Goal: Navigation & Orientation: Understand site structure

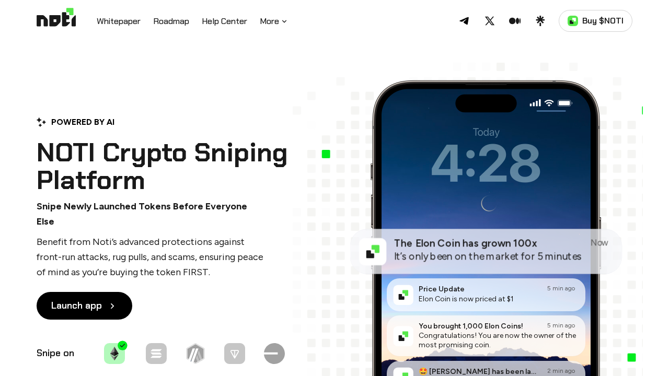
click at [1, 1] on header "Noti on Telegram Noti on Twitter Noti on Medium Noti on Linktree Buy $NOTI Whit…" at bounding box center [334, 21] width 669 height 42
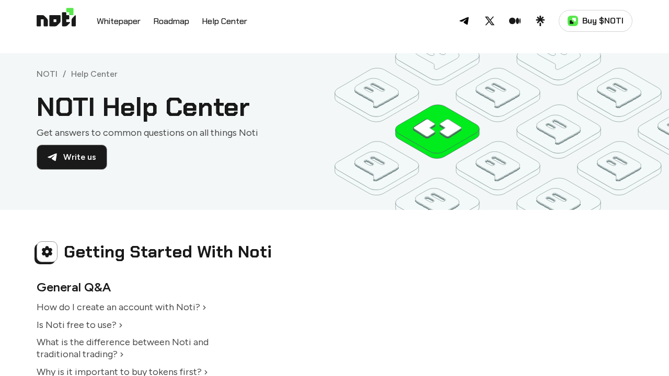
click at [1, 1] on header "Noti on Telegram Noti on Twitter Noti on Medium Noti on Linktree Buy $NOTI Whit…" at bounding box center [334, 21] width 669 height 42
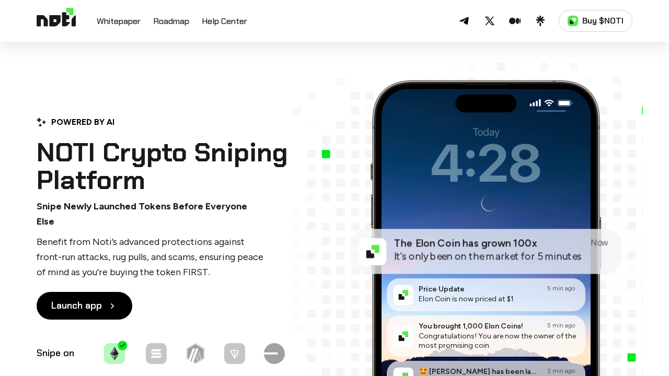
click at [1, 1] on header "Noti on Telegram Noti on Twitter Noti on Medium Noti on Linktree Buy $NOTI Whit…" at bounding box center [334, 21] width 669 height 42
